Goal: Find specific page/section: Find specific page/section

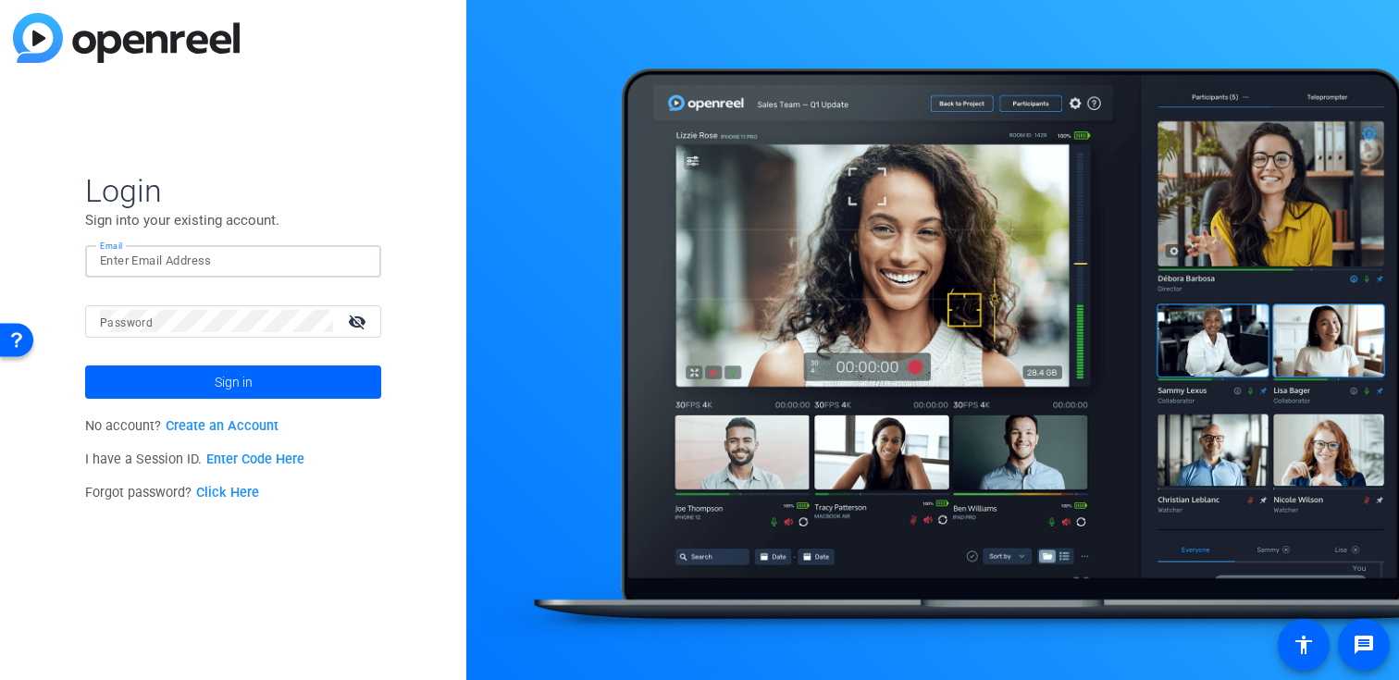
click at [255, 254] on input "Email" at bounding box center [233, 261] width 266 height 22
type input "kdelgadillo@jamespublishing.com"
click at [235, 373] on span "Sign in" at bounding box center [234, 382] width 38 height 46
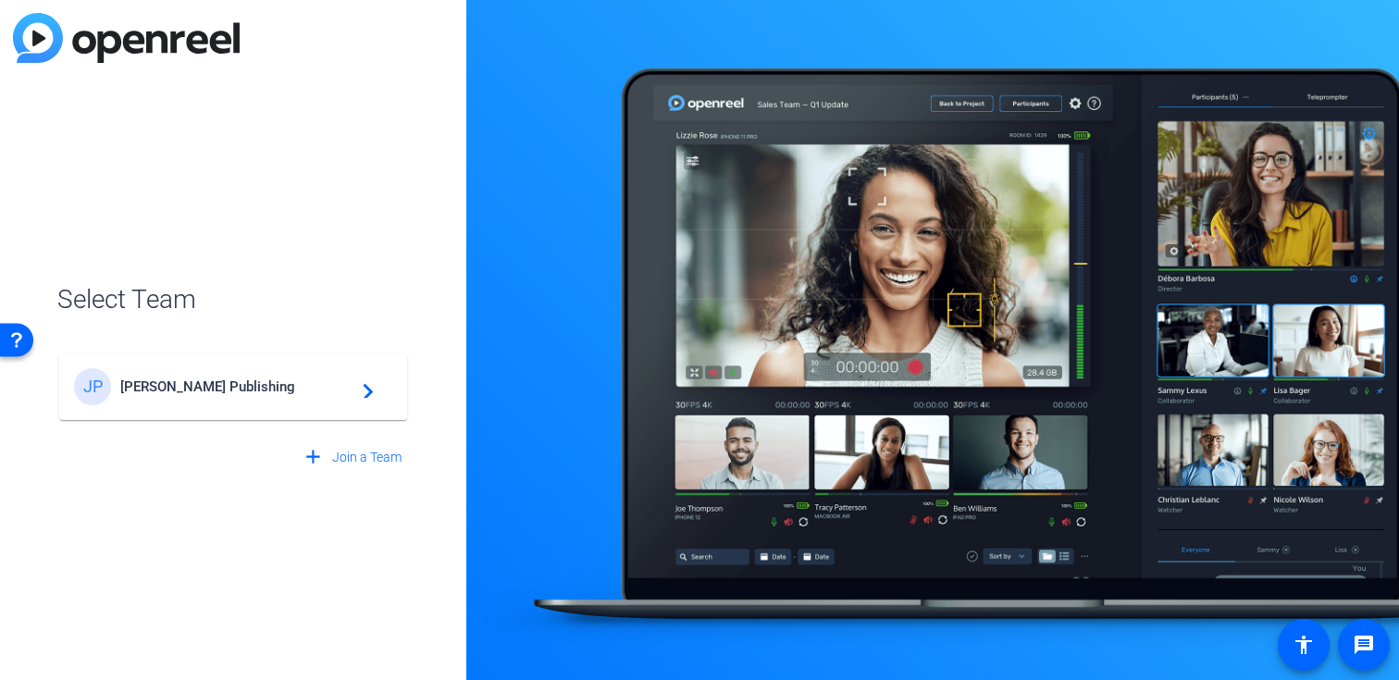
click at [233, 389] on span "James Publishing" at bounding box center [235, 386] width 231 height 17
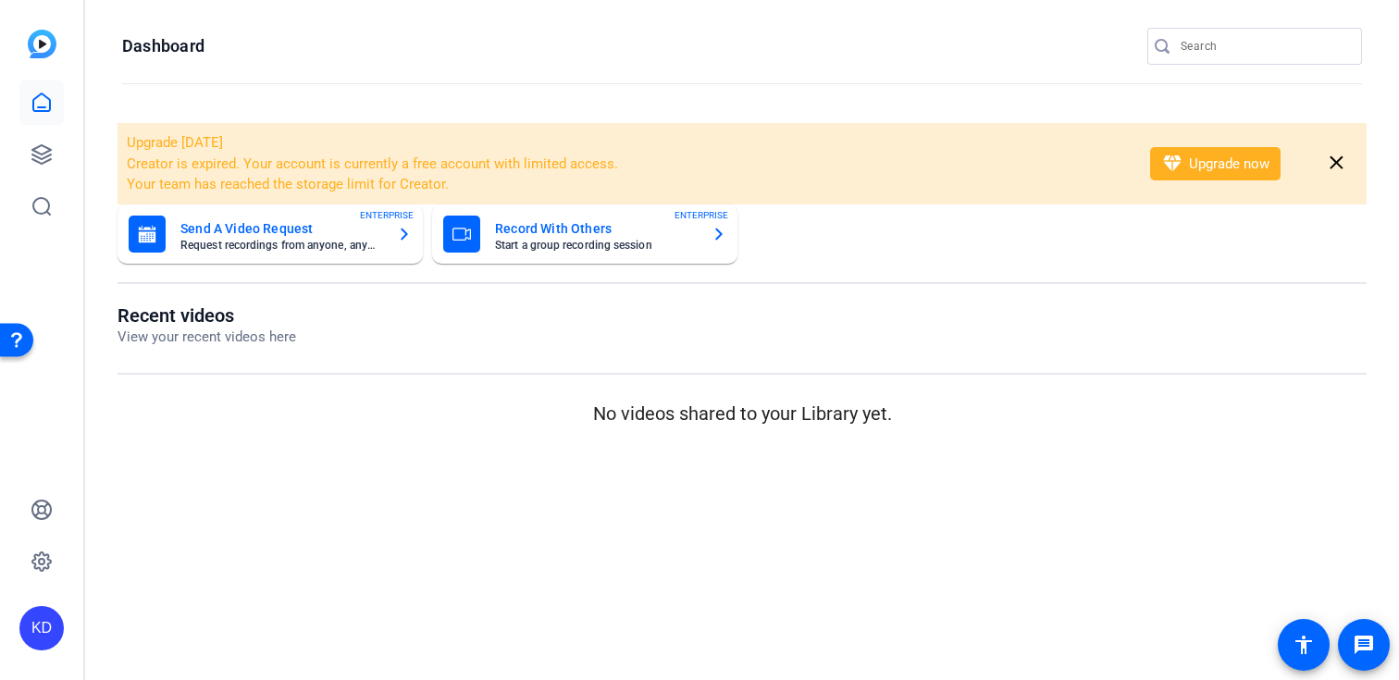
drag, startPoint x: 1277, startPoint y: 38, endPoint x: 1277, endPoint y: 28, distance: 10.2
click at [1277, 38] on input "Search" at bounding box center [1263, 46] width 167 height 22
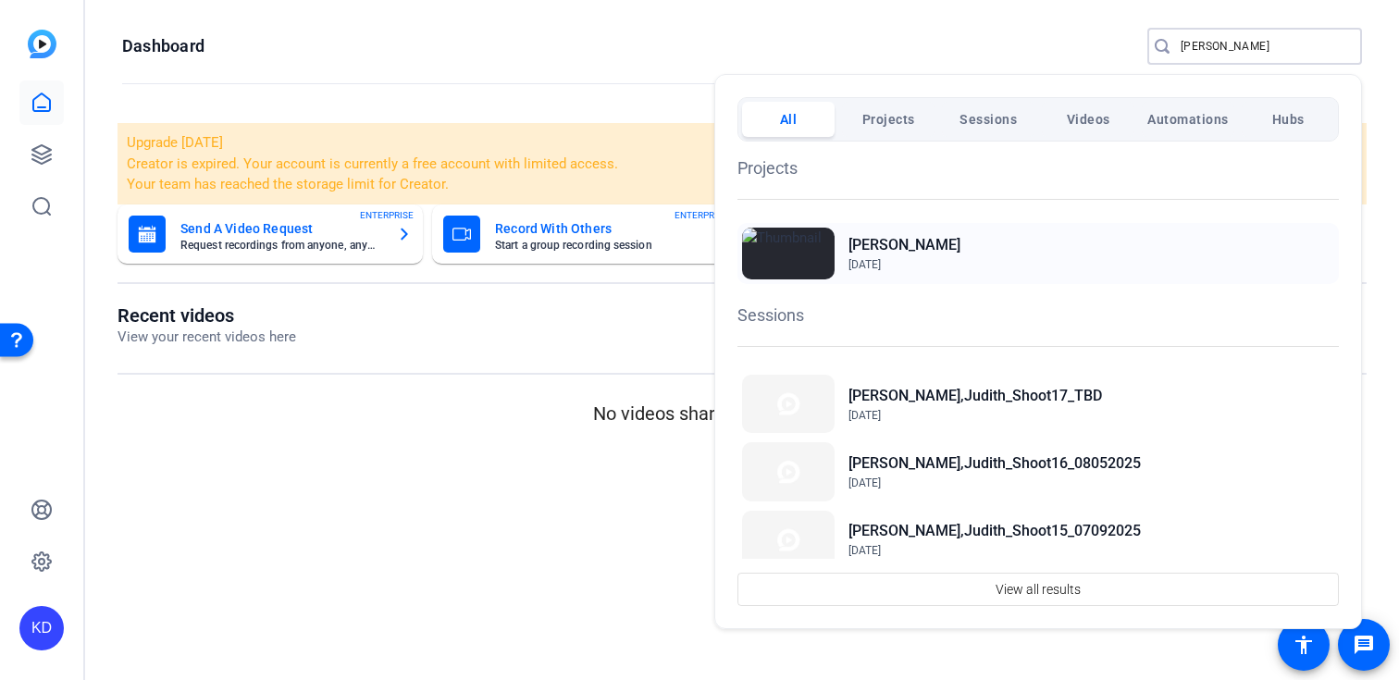
type input "miller"
click at [318, 262] on div "Miller, Judith May 10, 2024" at bounding box center [162, 227] width 311 height 296
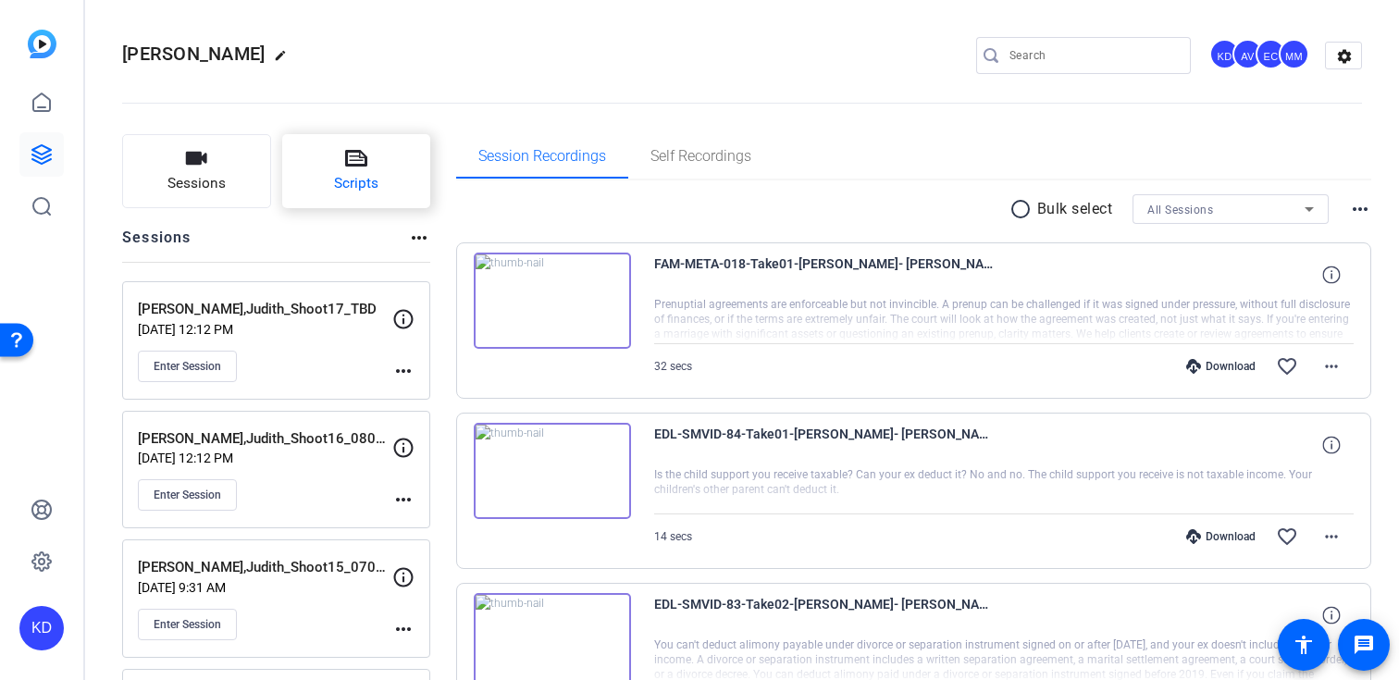
click at [352, 199] on button "Scripts" at bounding box center [356, 171] width 149 height 74
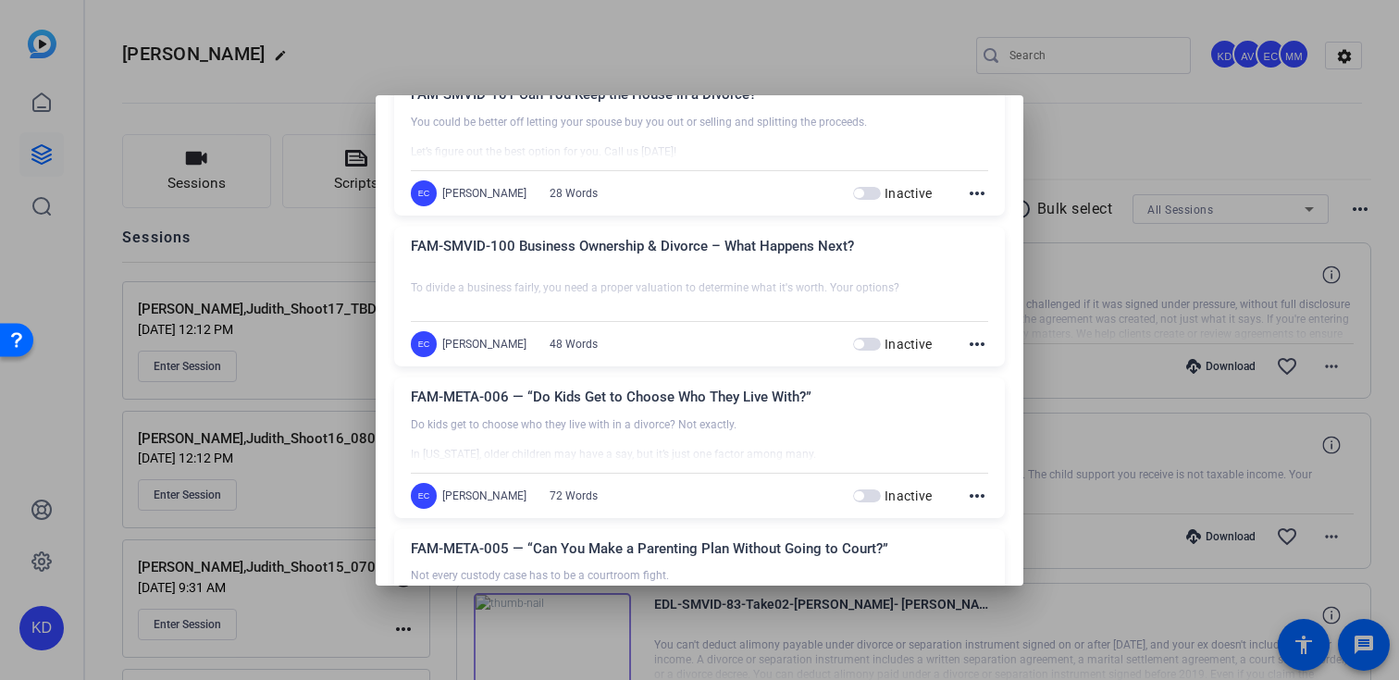
scroll to position [2235, 0]
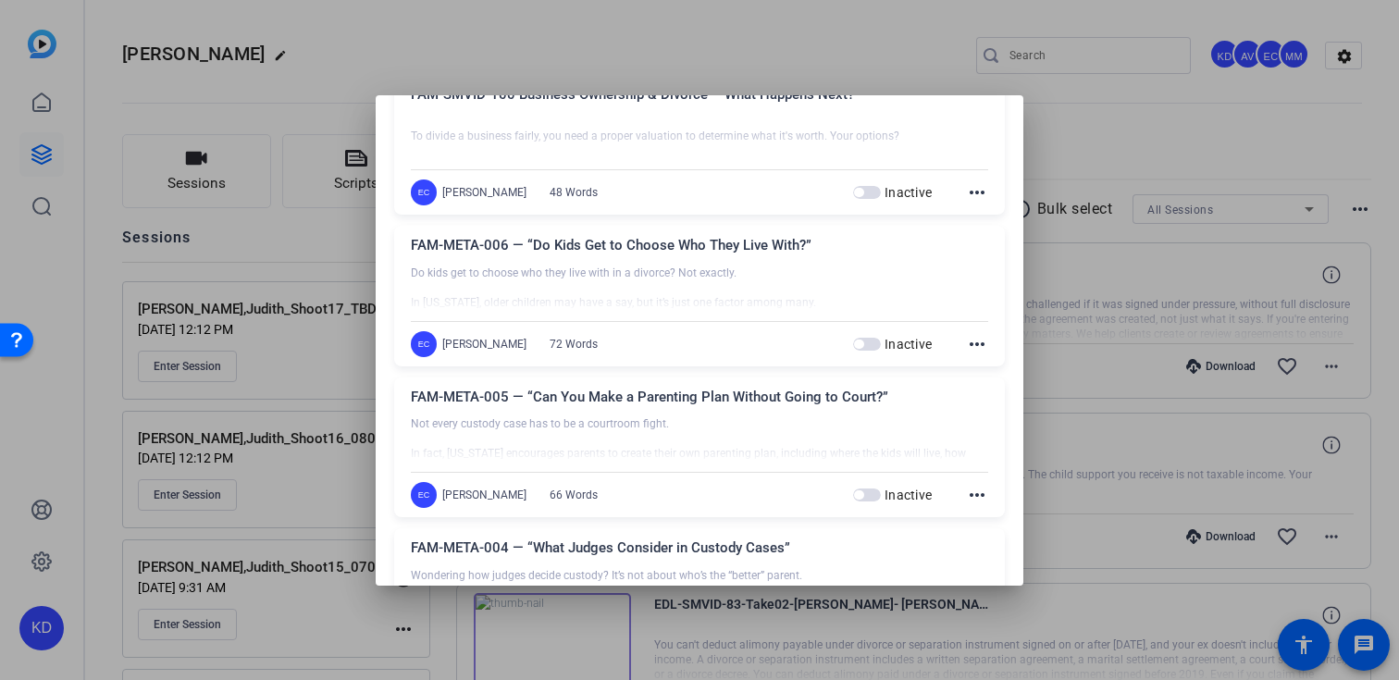
click at [968, 82] on div at bounding box center [699, 340] width 1399 height 680
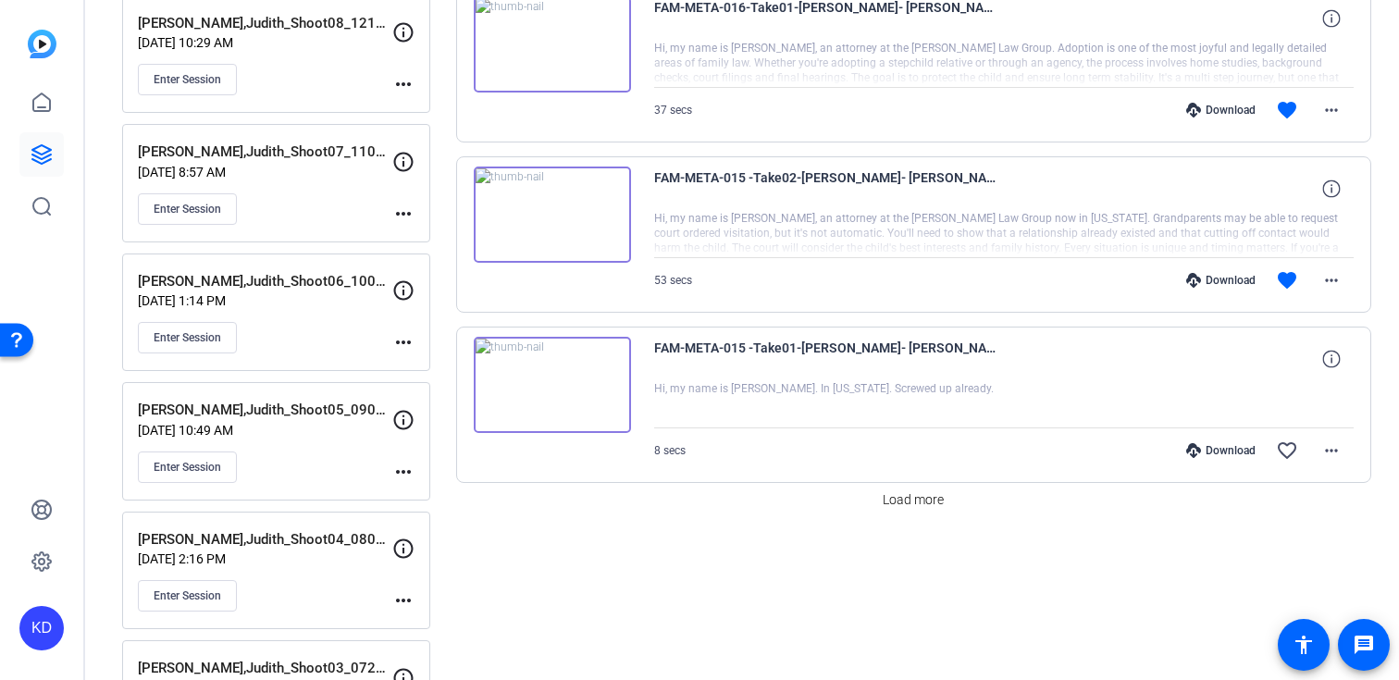
scroll to position [1453, 0]
